Goal: Task Accomplishment & Management: Manage account settings

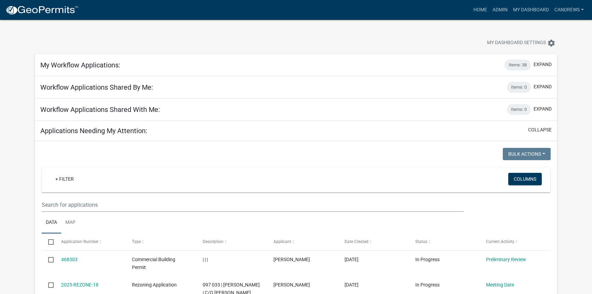
select select "2: 50"
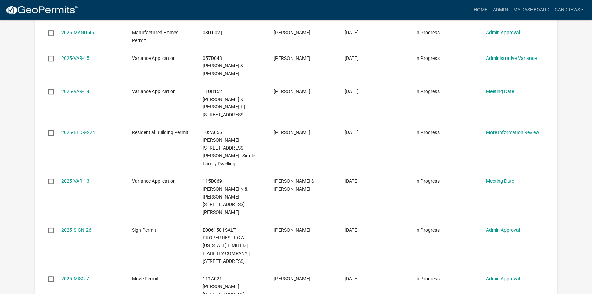
drag, startPoint x: 221, startPoint y: 188, endPoint x: 203, endPoint y: 188, distance: 17.8
copy span "111A021"
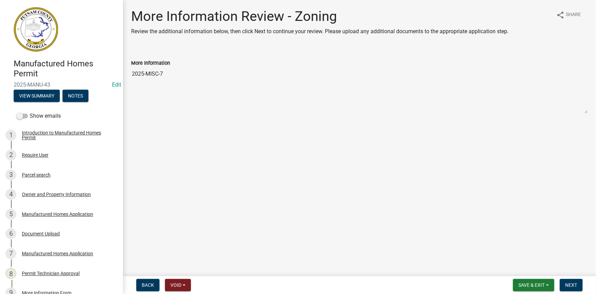
drag, startPoint x: 164, startPoint y: 75, endPoint x: 129, endPoint y: 73, distance: 35.9
click at [129, 73] on div "More Information 2025-MISC-7" at bounding box center [359, 81] width 467 height 64
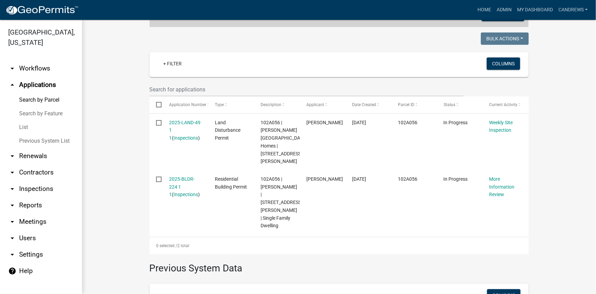
scroll to position [90, 0]
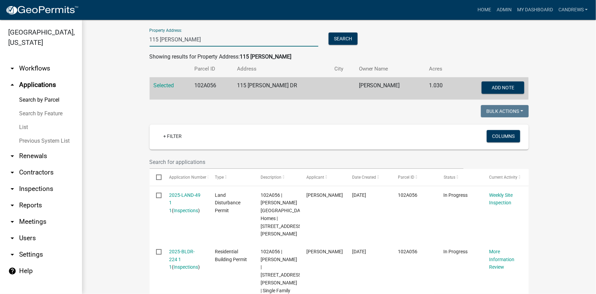
drag, startPoint x: 167, startPoint y: 42, endPoint x: 90, endPoint y: 40, distance: 77.6
click at [90, 41] on div "Search Map My Parcels Parcel ID: Search Property Owner: Search Property Address…" at bounding box center [339, 198] width 514 height 536
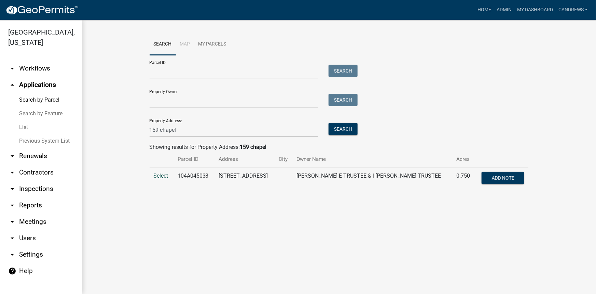
click at [161, 174] on span "Select" at bounding box center [161, 175] width 15 height 6
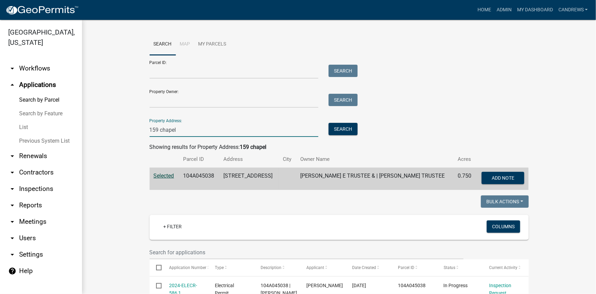
drag, startPoint x: 177, startPoint y: 131, endPoint x: 116, endPoint y: 130, distance: 61.2
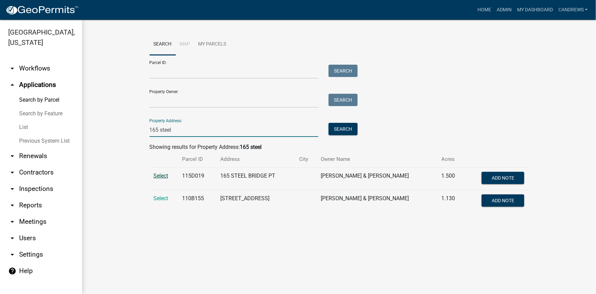
type input "165 steel"
click at [160, 174] on span "Select" at bounding box center [161, 175] width 15 height 6
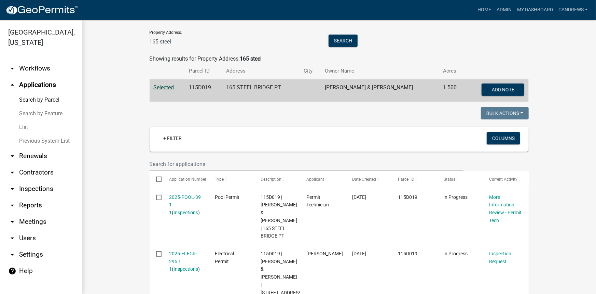
scroll to position [124, 0]
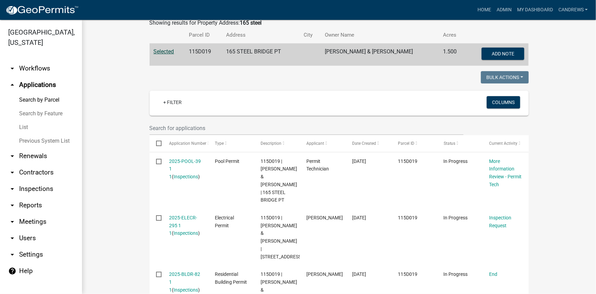
click at [37, 67] on link "arrow_drop_down Workflows" at bounding box center [41, 68] width 82 height 16
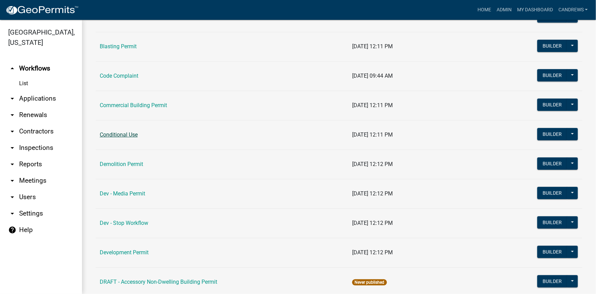
scroll to position [93, 0]
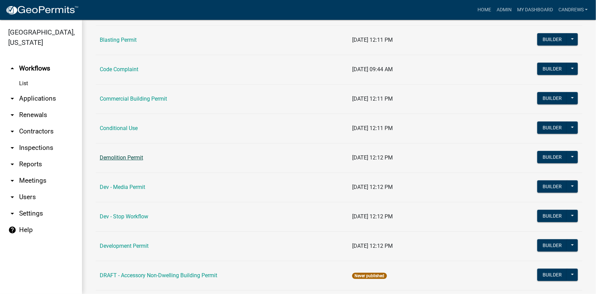
click at [130, 155] on link "Demolition Permit" at bounding box center [121, 157] width 43 height 6
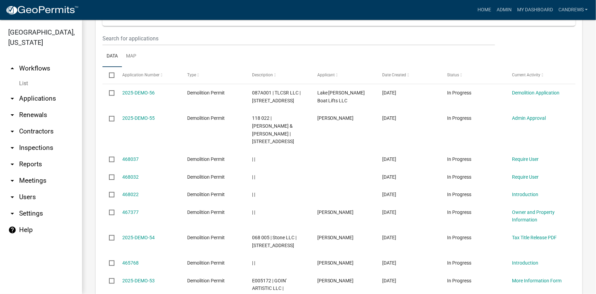
scroll to position [342, 0]
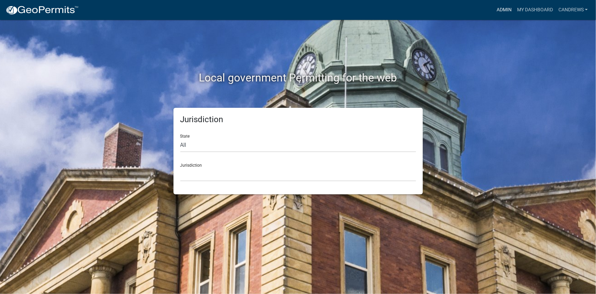
click at [495, 10] on link "Admin" at bounding box center [504, 9] width 21 height 13
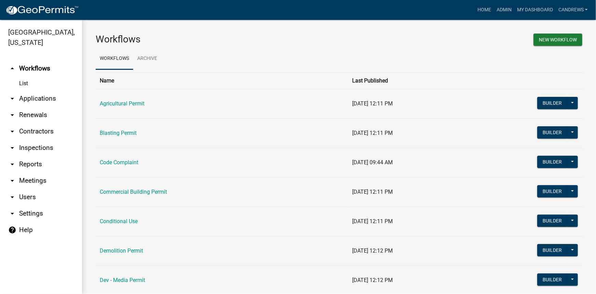
click at [31, 99] on link "arrow_drop_down Applications" at bounding box center [41, 98] width 82 height 16
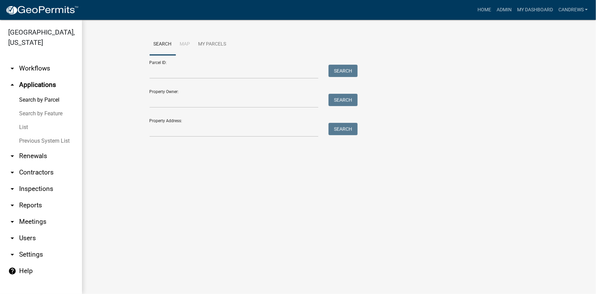
click at [25, 123] on link "List" at bounding box center [41, 127] width 82 height 14
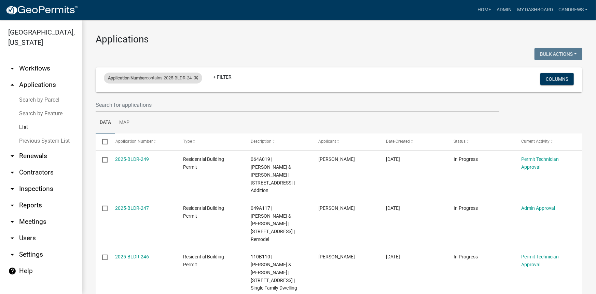
click at [181, 76] on div "Application Number contains 2025-BLDR-24" at bounding box center [153, 77] width 98 height 11
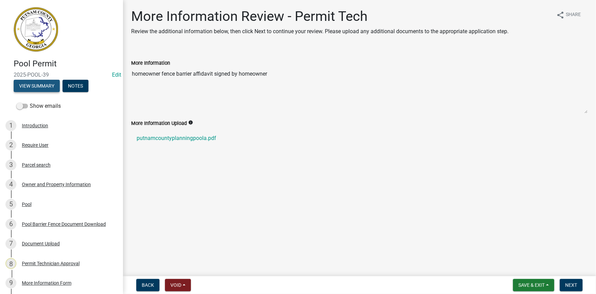
click at [40, 80] on button "View Summary" at bounding box center [37, 86] width 46 height 12
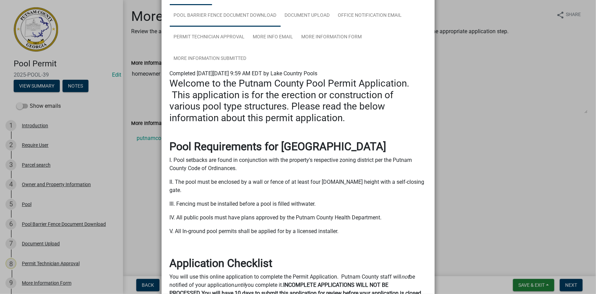
scroll to position [31, 0]
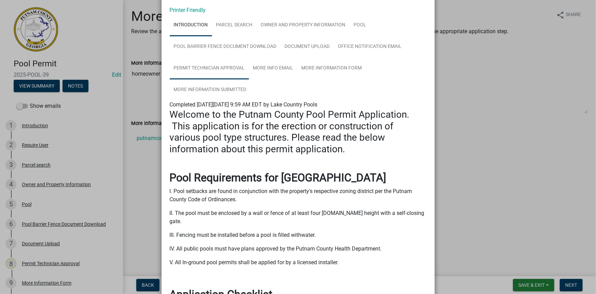
click at [220, 68] on link "Permit Technician Approval" at bounding box center [209, 68] width 79 height 22
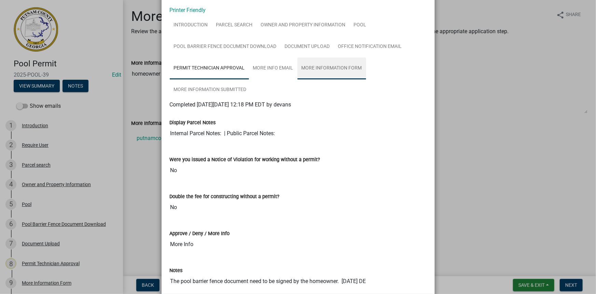
click at [339, 68] on link "More Information Form" at bounding box center [332, 68] width 69 height 22
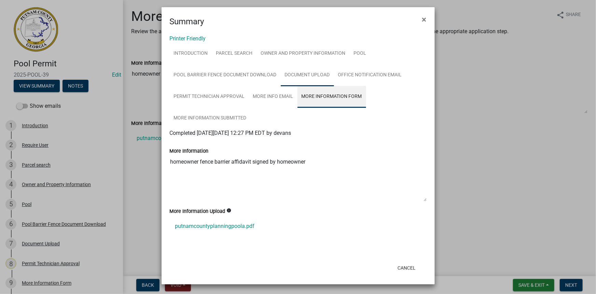
scroll to position [2, 0]
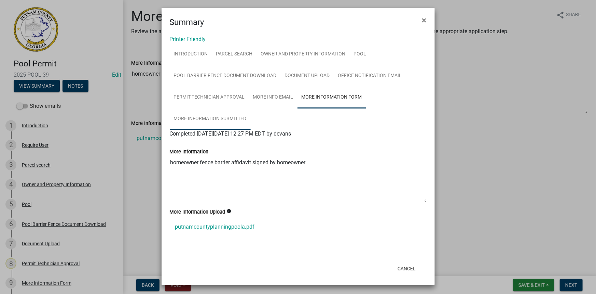
click at [218, 112] on link "More Information Submitted" at bounding box center [210, 119] width 81 height 22
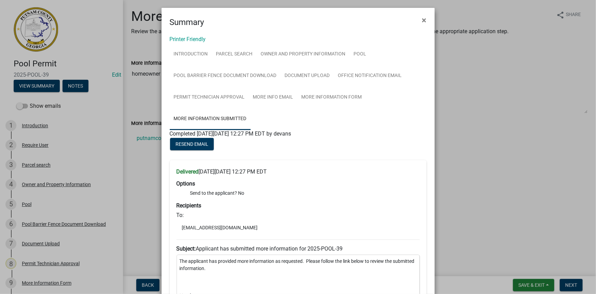
click at [139, 11] on ngb-modal-window "Summary × Printer Friendly Introduction Parcel search Owner and Property Inform…" at bounding box center [298, 147] width 596 height 294
